Goal: Task Accomplishment & Management: Complete application form

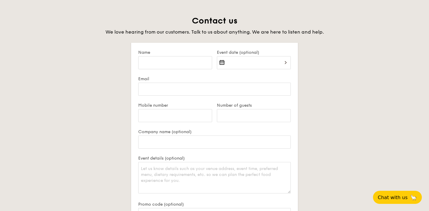
scroll to position [1183, 0]
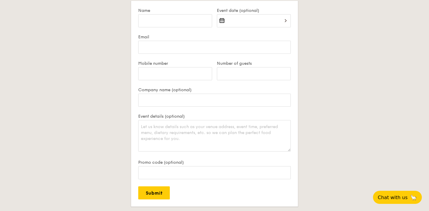
click at [262, 19] on div at bounding box center [254, 24] width 74 height 20
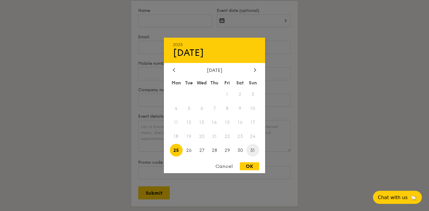
click at [251, 153] on span "31" at bounding box center [252, 150] width 13 height 13
click at [254, 173] on div "Cancel OK" at bounding box center [214, 168] width 101 height 11
click at [253, 169] on div "OK" at bounding box center [249, 167] width 19 height 8
type input "[DATE]"
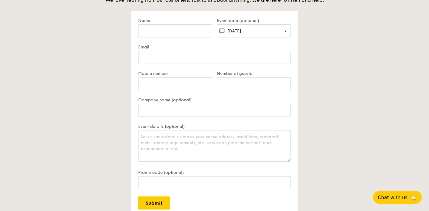
scroll to position [1171, 0]
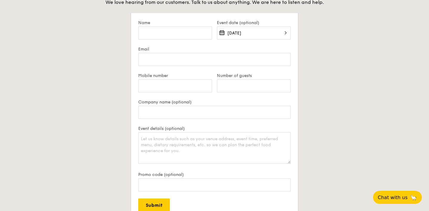
drag, startPoint x: 157, startPoint y: 127, endPoint x: 211, endPoint y: 127, distance: 54.2
click at [211, 127] on form "Name Event date (optional) [DATE] Email Mobile number Number of guests Company …" at bounding box center [214, 116] width 167 height 206
copy label "Event details (optional)"
